Goal: Task Accomplishment & Management: Use online tool/utility

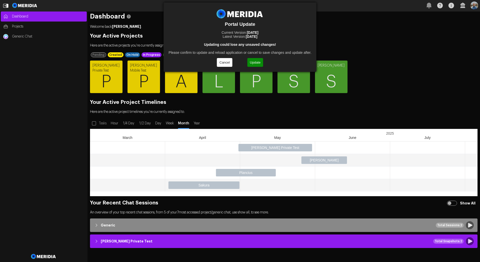
click at [255, 63] on button "Update" at bounding box center [255, 62] width 16 height 9
